Goal: Find specific page/section: Find specific page/section

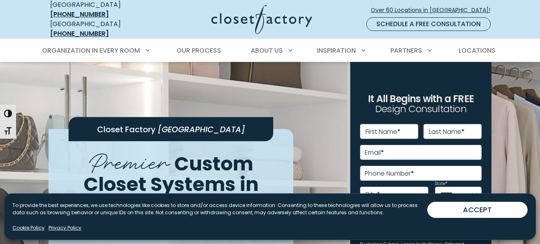
scroll to position [1, 0]
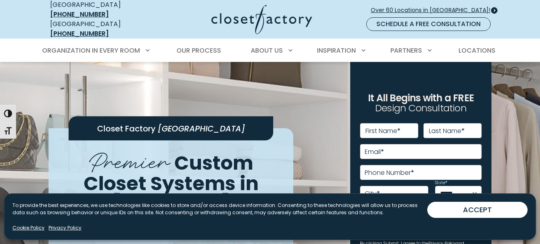
click at [436, 6] on span "Over 60 Locations in [GEOGRAPHIC_DATA]!" at bounding box center [434, 10] width 126 height 8
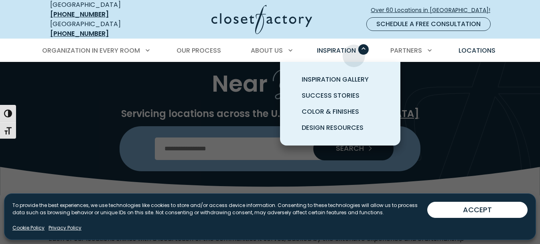
scroll to position [55, 0]
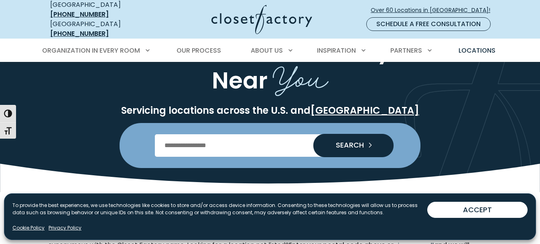
click at [218, 139] on input "Enter Postal Code" at bounding box center [270, 145] width 231 height 22
type input "*****"
click at [313, 134] on button "SEARCH" at bounding box center [353, 145] width 80 height 23
